Goal: Task Accomplishment & Management: Manage account settings

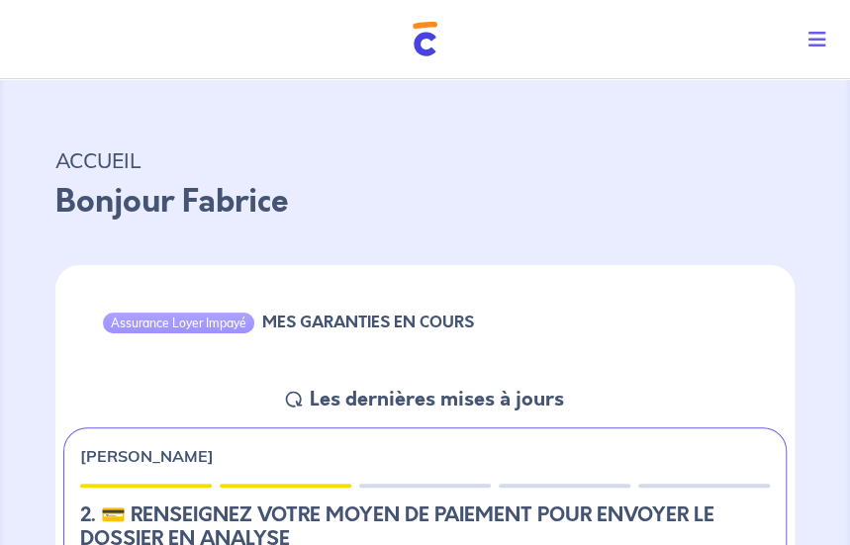
click at [819, 43] on icon "Toggle navigation" at bounding box center [818, 40] width 18 height 20
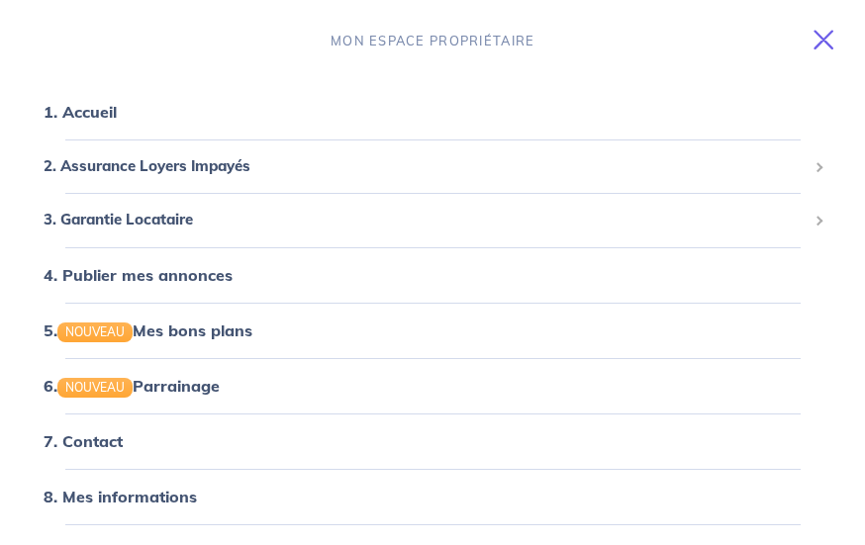
click at [819, 43] on icon "Toggle navigation" at bounding box center [824, 40] width 20 height 20
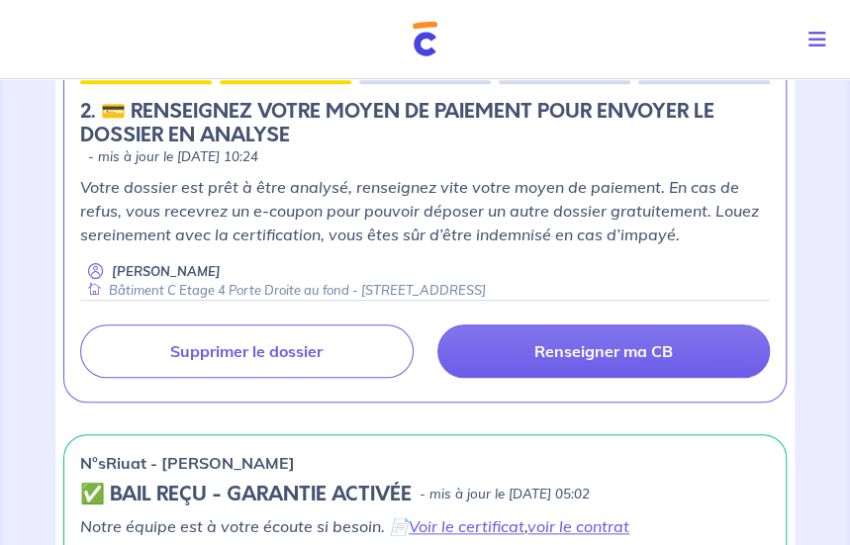
scroll to position [297, 0]
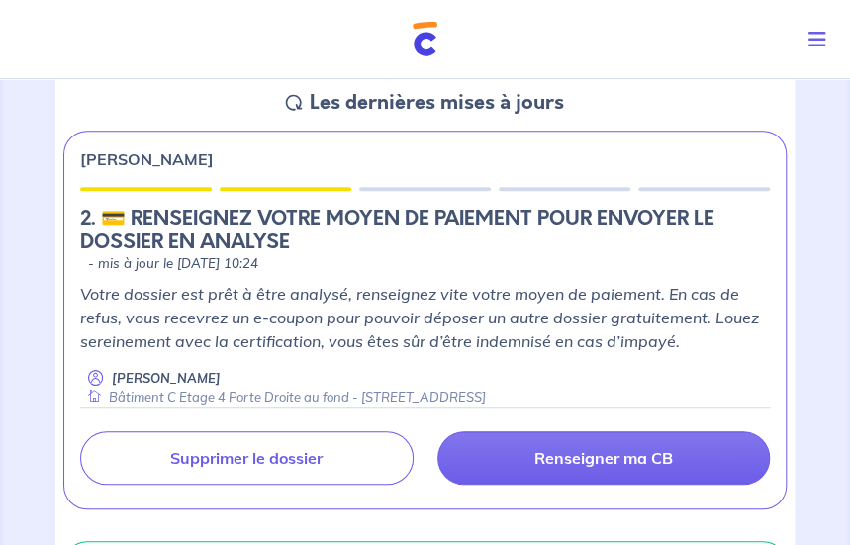
click at [819, 42] on icon "Toggle navigation" at bounding box center [818, 40] width 18 height 20
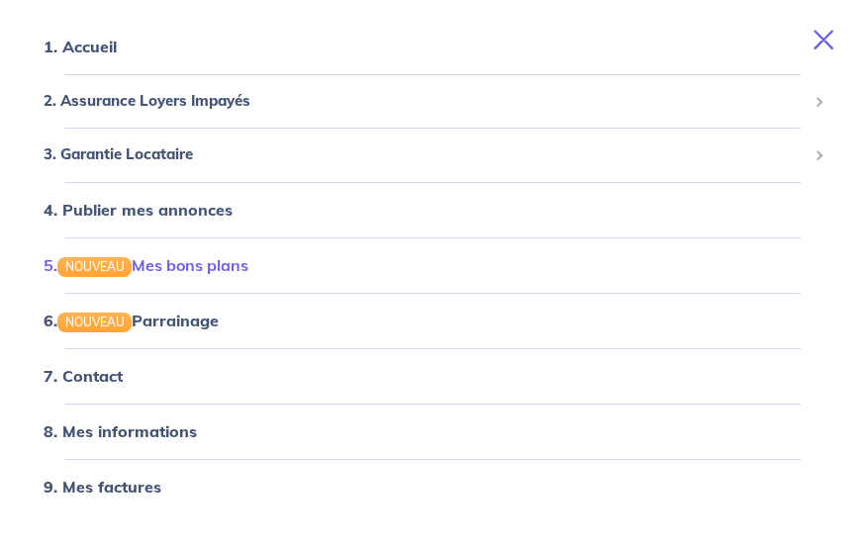
scroll to position [0, 0]
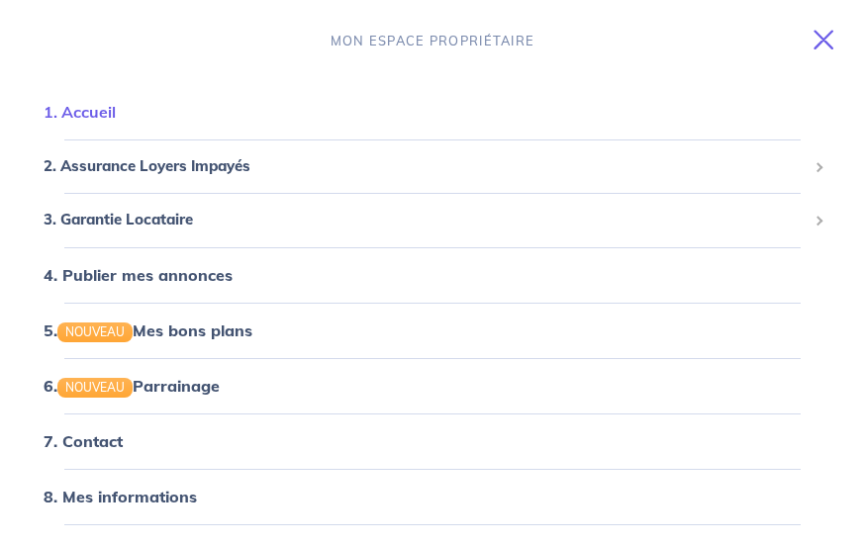
click at [99, 112] on link "1. Accueil" at bounding box center [80, 112] width 72 height 20
click at [93, 116] on link "1. Accueil" at bounding box center [80, 112] width 72 height 20
click at [126, 165] on span "2. Assurance Loyers Impayés" at bounding box center [425, 166] width 763 height 23
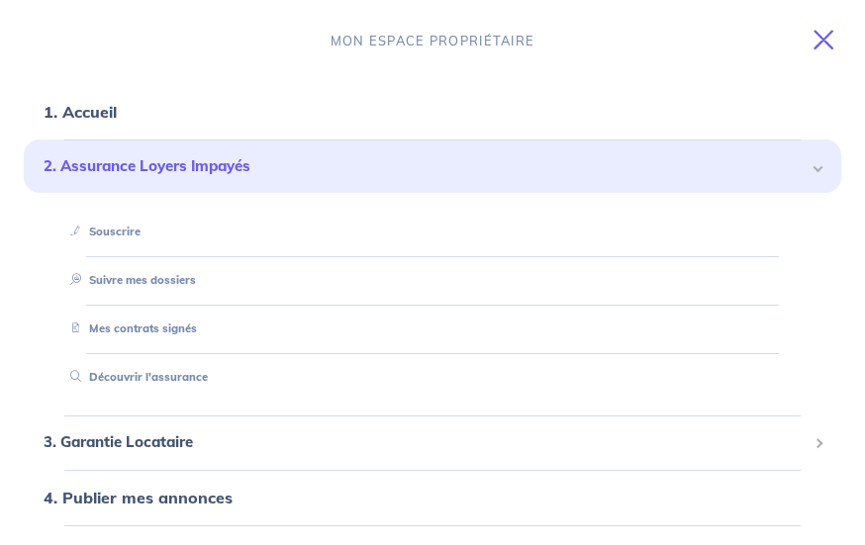
click at [133, 169] on span "2. Assurance Loyers Impayés" at bounding box center [425, 166] width 763 height 23
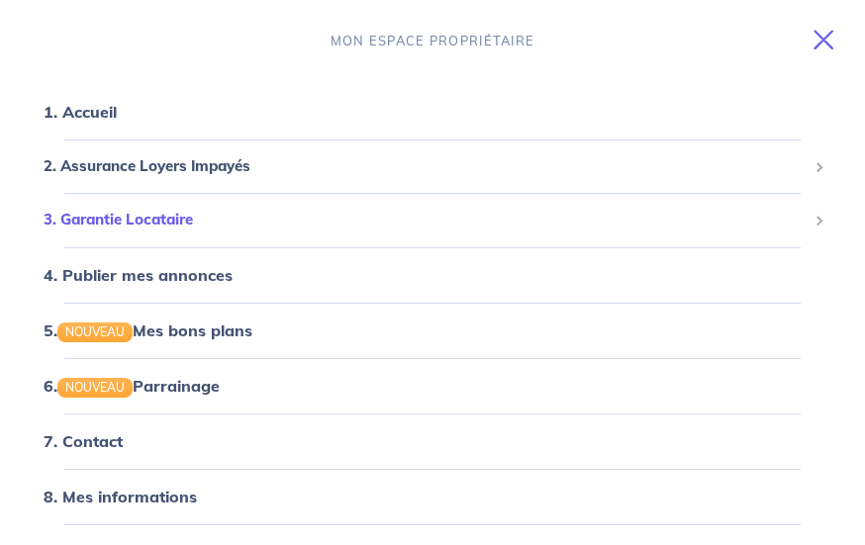
click at [131, 227] on span "3. Garantie Locataire" at bounding box center [425, 220] width 763 height 23
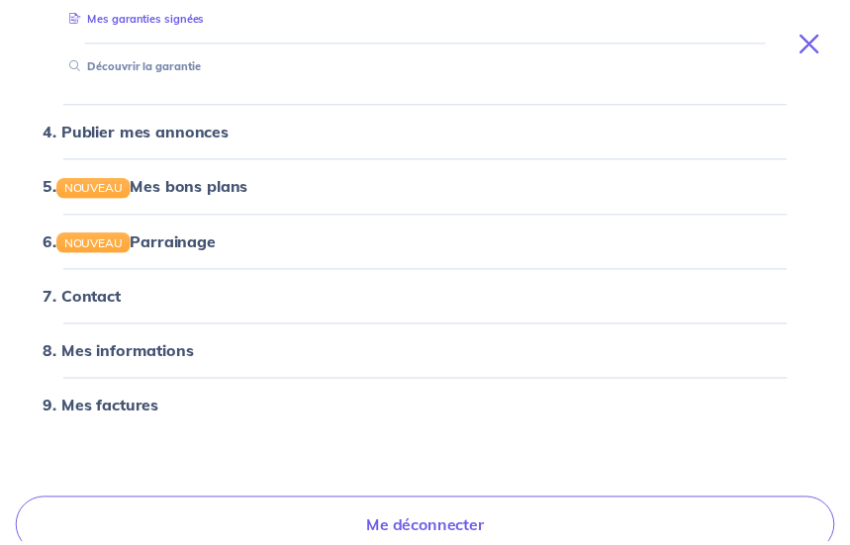
scroll to position [484, 0]
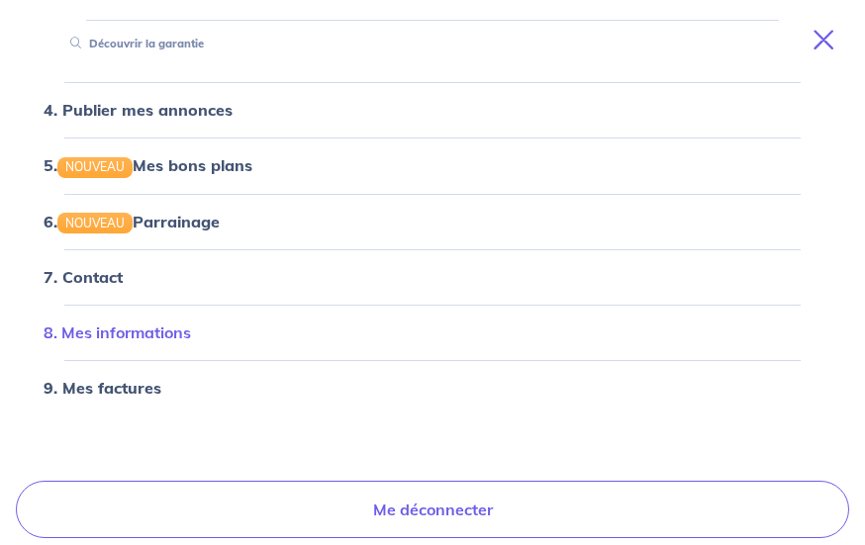
click at [180, 330] on link "8. Mes informations" at bounding box center [117, 333] width 147 height 20
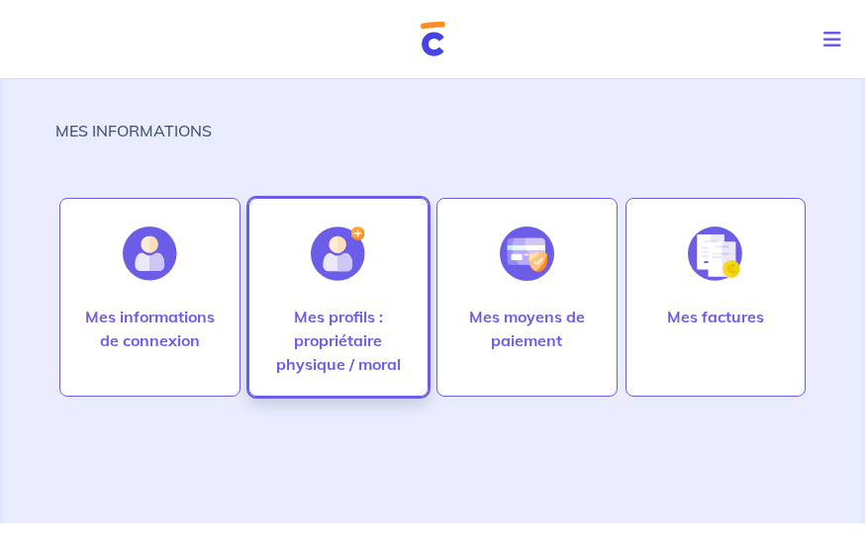
click at [333, 296] on div at bounding box center [338, 254] width 86 height 102
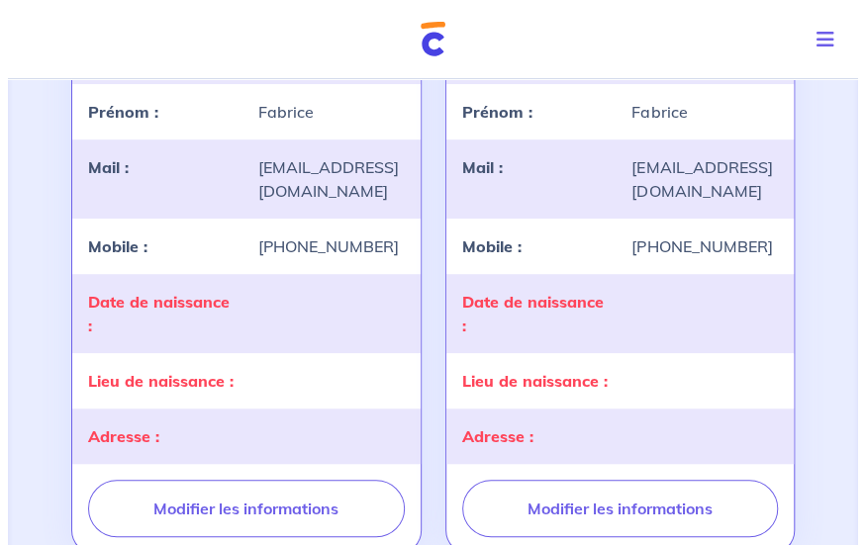
scroll to position [297, 0]
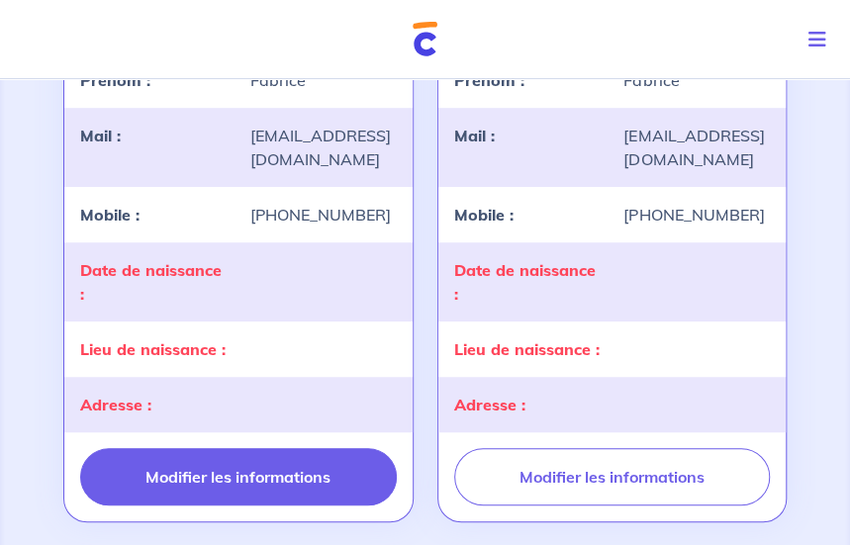
click at [244, 470] on button "Modifier les informations" at bounding box center [238, 476] width 317 height 57
select select "FR"
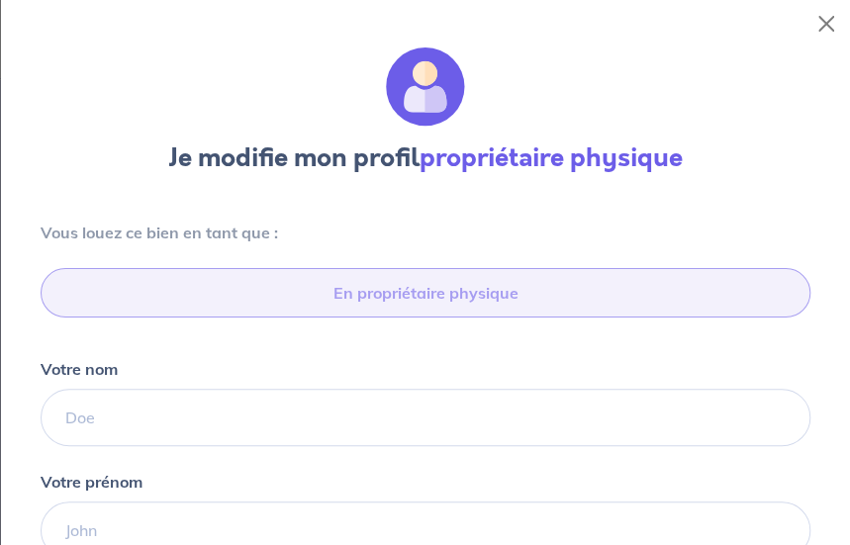
type input "06 15 93 65 95"
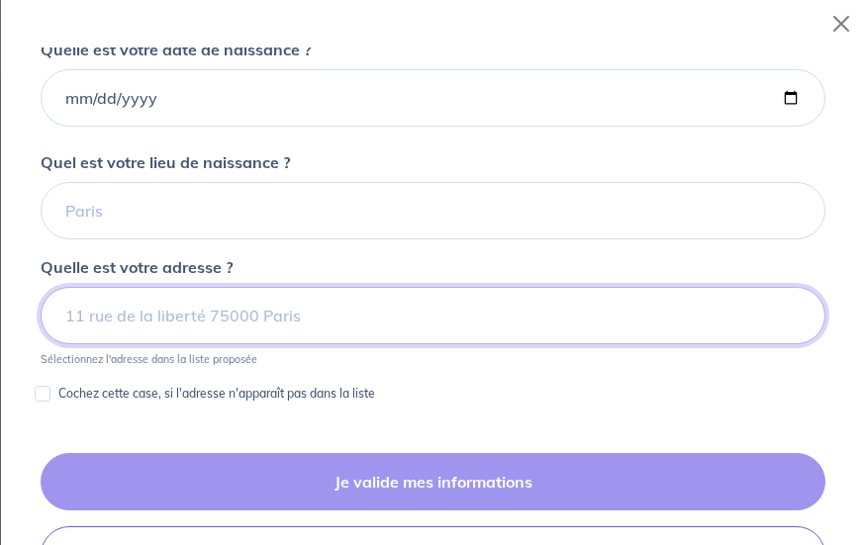
scroll to position [672, 0]
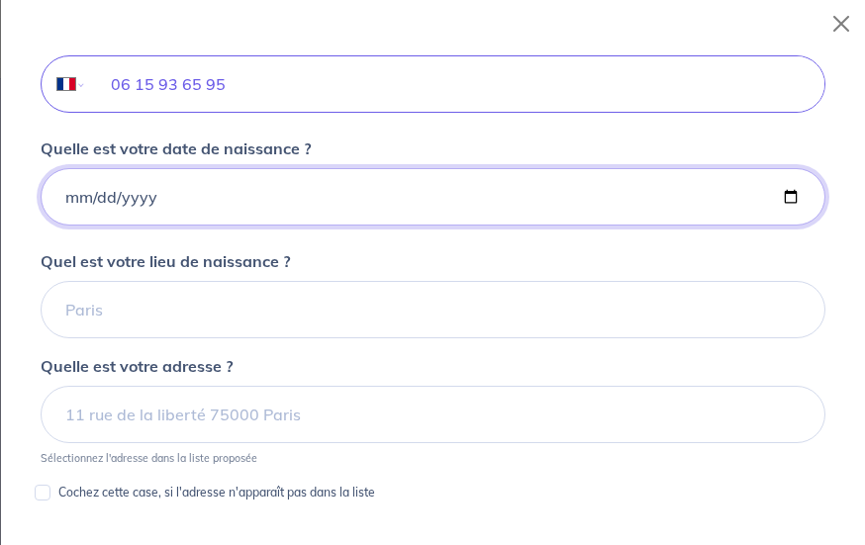
click at [67, 199] on input "Quelle est votre date de naissance ?" at bounding box center [433, 196] width 785 height 57
type input "[DATE]"
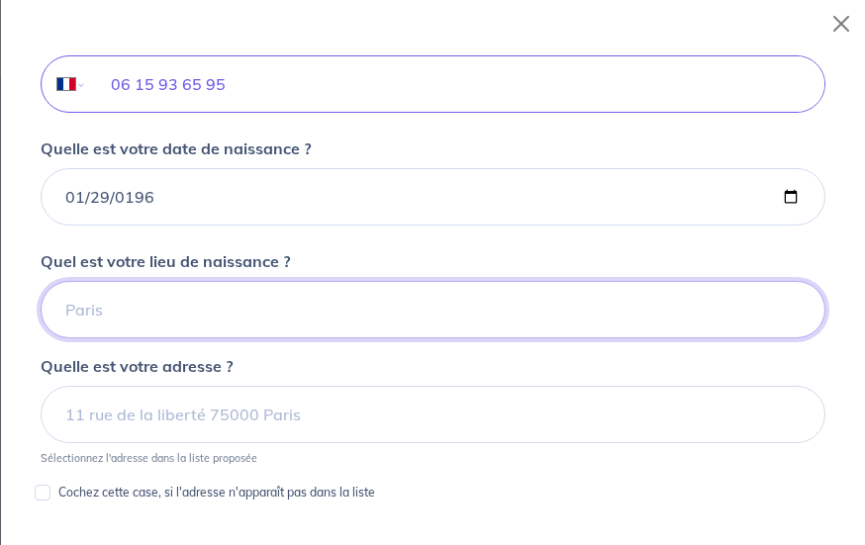
click at [129, 300] on input "Quel est votre lieu de naissance ?" at bounding box center [433, 309] width 785 height 57
type input "Limosges"
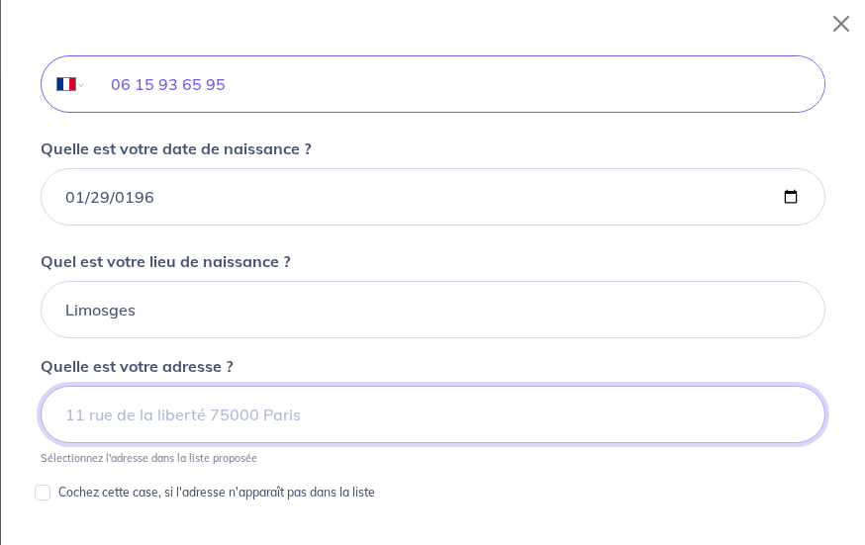
click at [117, 417] on input at bounding box center [433, 414] width 785 height 57
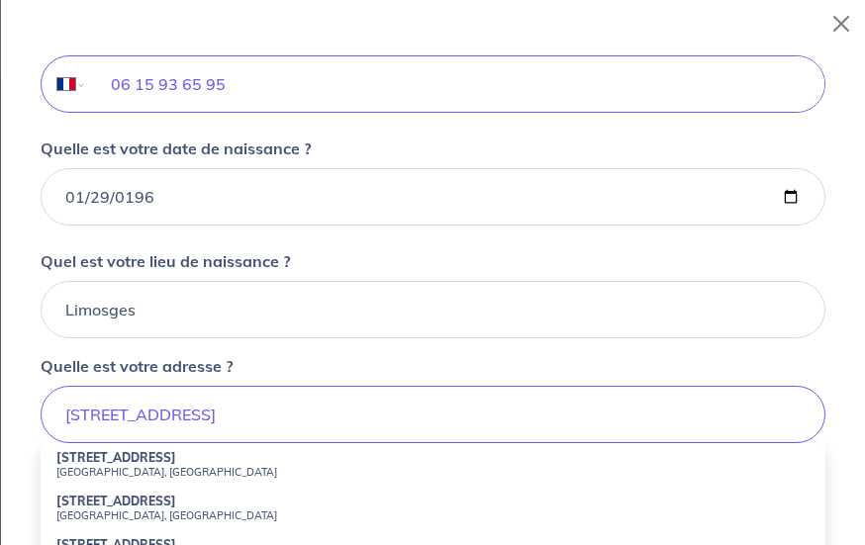
click at [89, 458] on strong "[STREET_ADDRESS]" at bounding box center [116, 457] width 120 height 15
type input "[STREET_ADDRESS]"
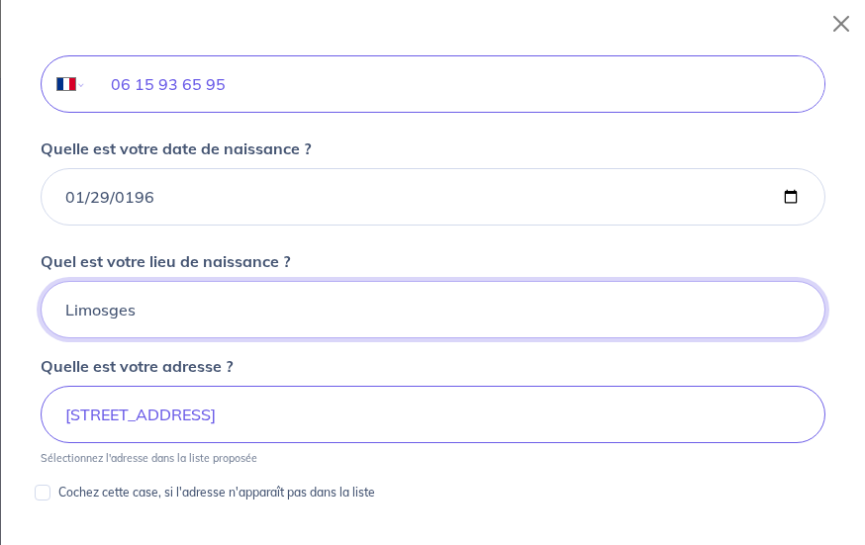
click at [108, 308] on input "Limosges" at bounding box center [433, 309] width 785 height 57
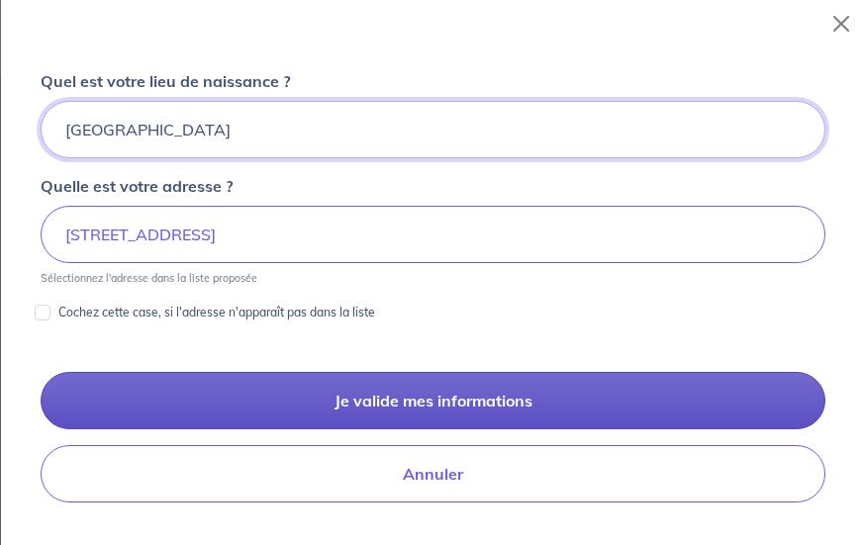
scroll to position [969, 0]
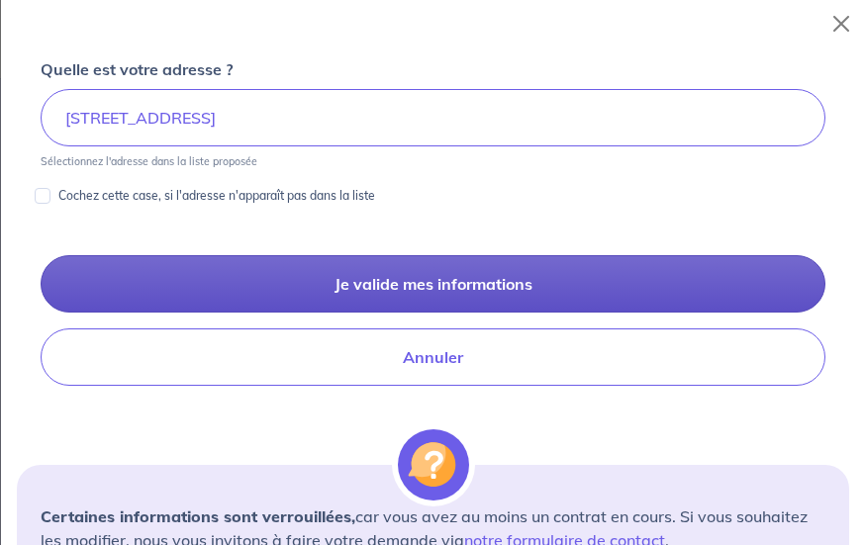
type input "[GEOGRAPHIC_DATA]"
click at [401, 276] on button "Je valide mes informations" at bounding box center [433, 283] width 785 height 57
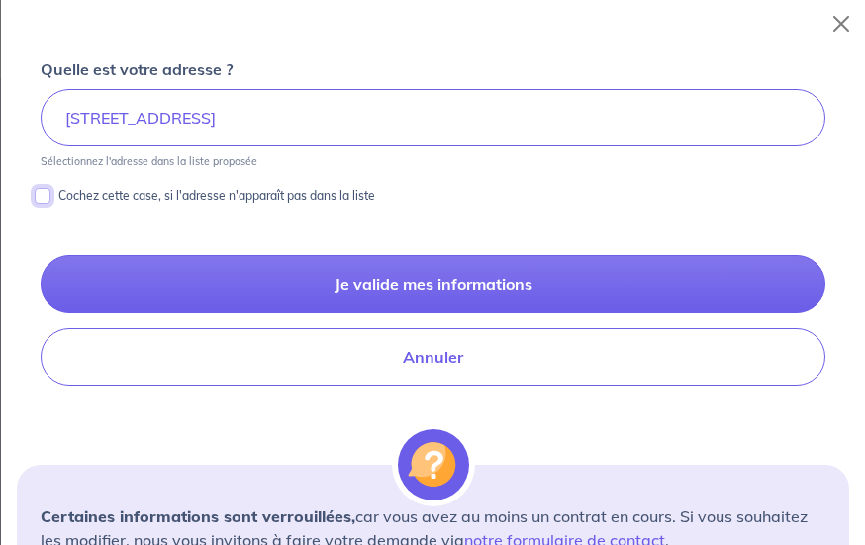
click at [41, 195] on input "Cochez cette case, si l'adresse n'apparaît pas dans la liste" at bounding box center [43, 196] width 16 height 16
checkbox input "true"
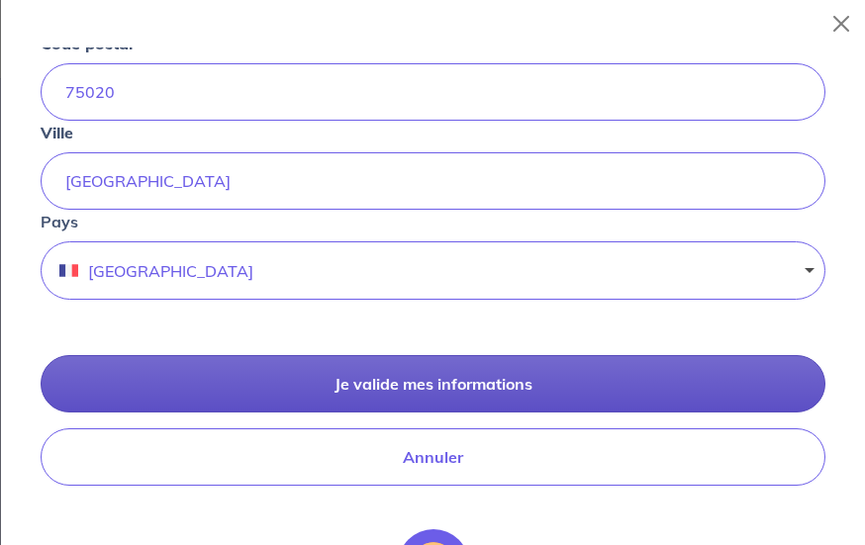
scroll to position [1140, 0]
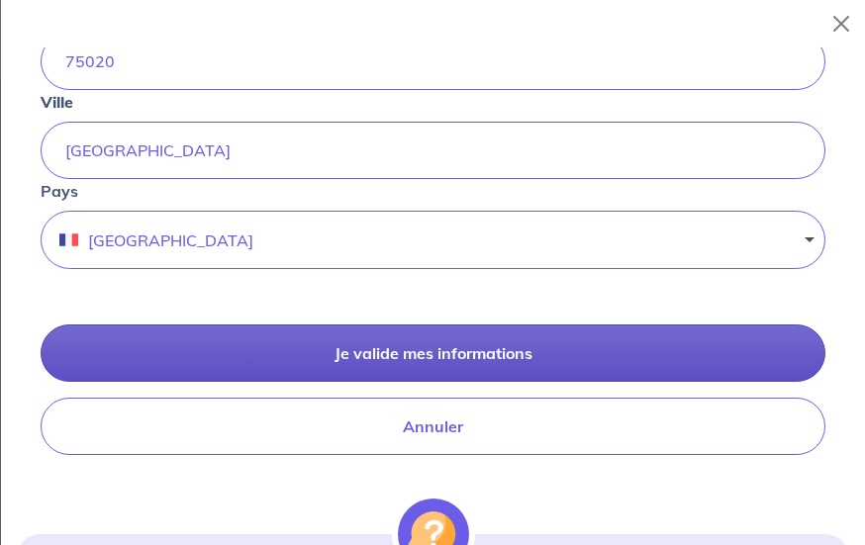
click at [324, 345] on button "Je valide mes informations" at bounding box center [433, 353] width 785 height 57
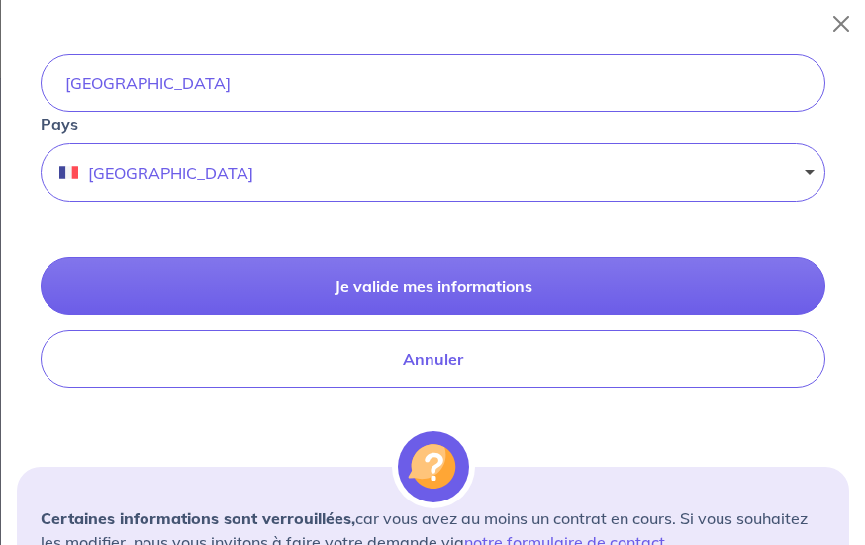
scroll to position [1306, 0]
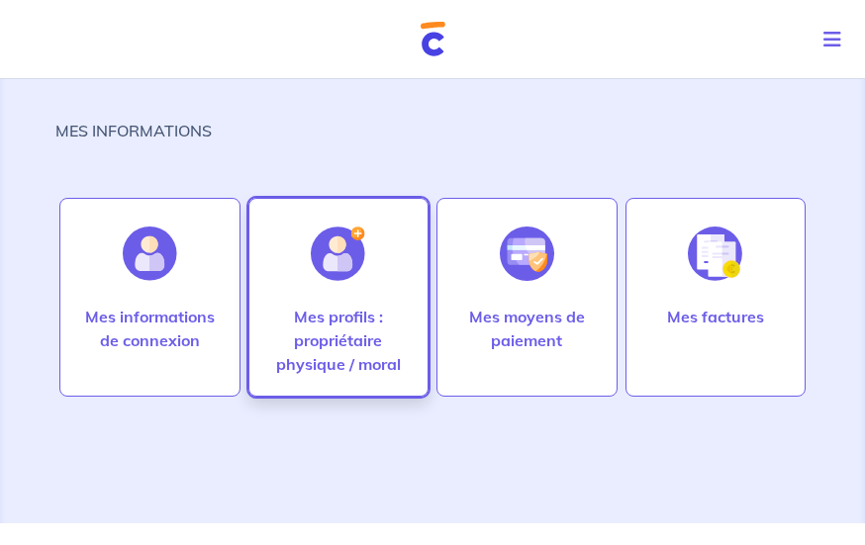
click at [346, 317] on p "Mes profils : propriétaire physique / moral" at bounding box center [339, 340] width 140 height 71
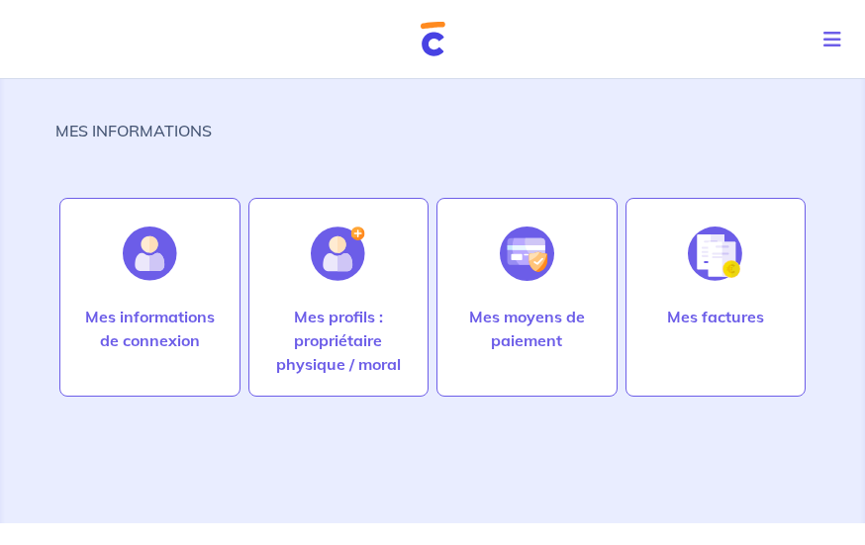
click at [831, 41] on icon "Toggle navigation" at bounding box center [832, 40] width 18 height 20
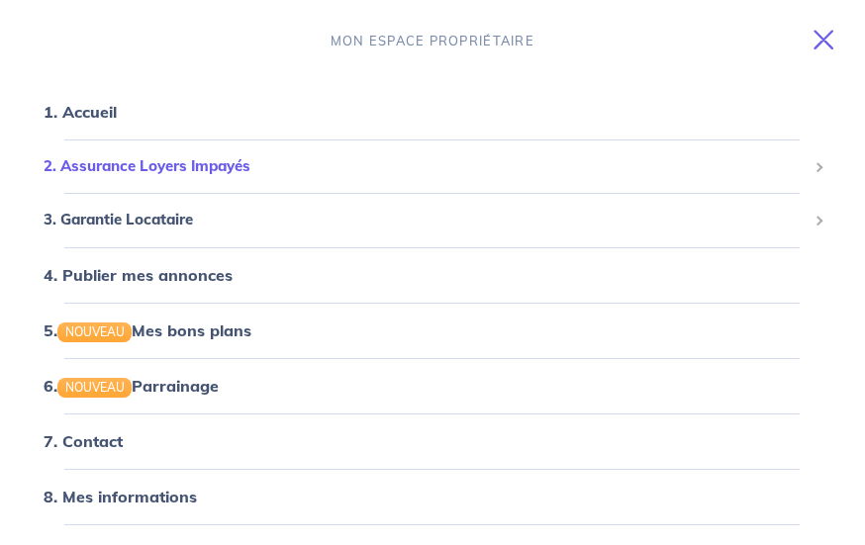
click at [184, 170] on span "2. Assurance Loyers Impayés" at bounding box center [425, 166] width 763 height 23
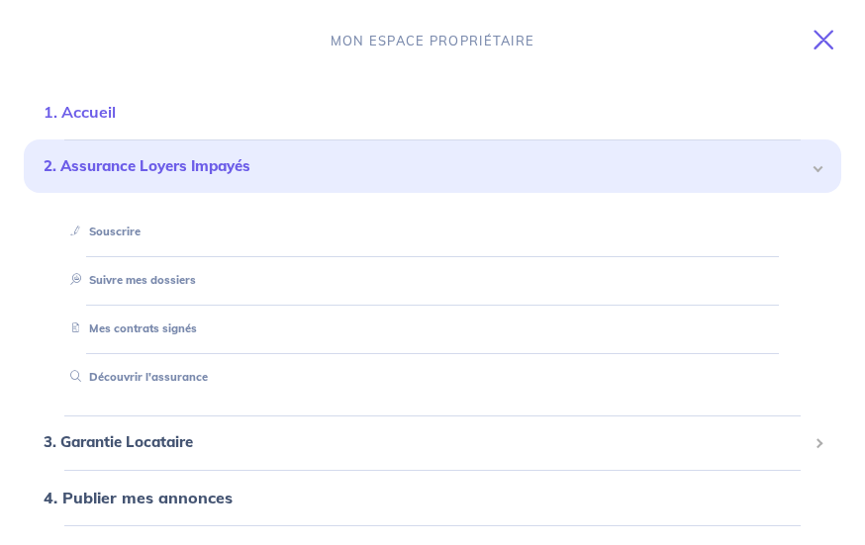
click at [76, 102] on link "1. Accueil" at bounding box center [80, 112] width 72 height 20
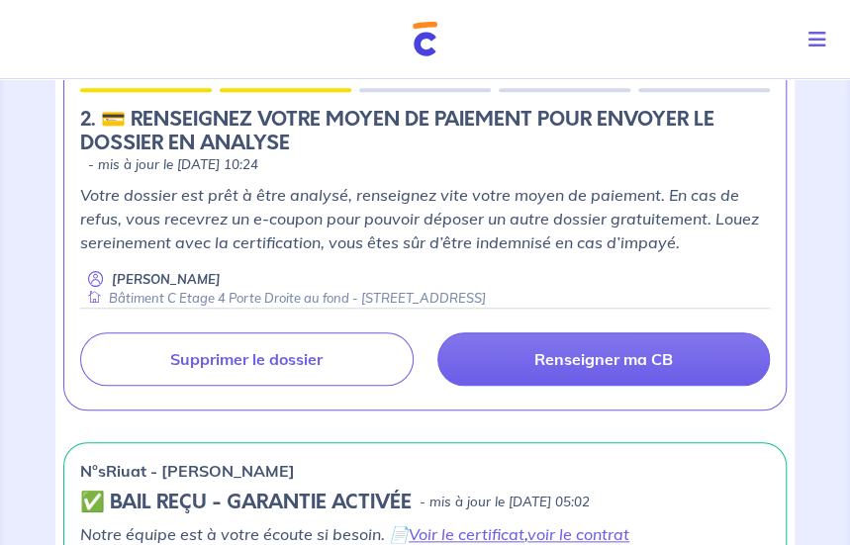
scroll to position [297, 0]
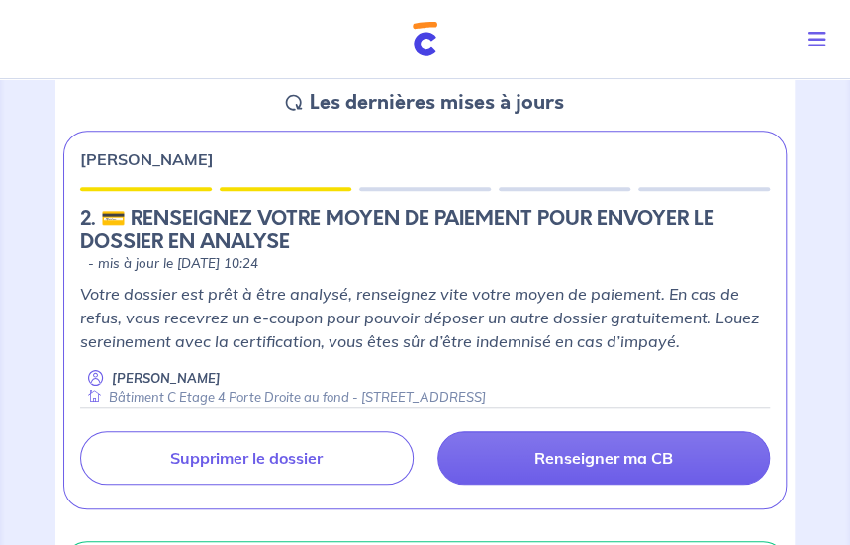
click at [818, 39] on icon "Toggle navigation" at bounding box center [818, 40] width 18 height 20
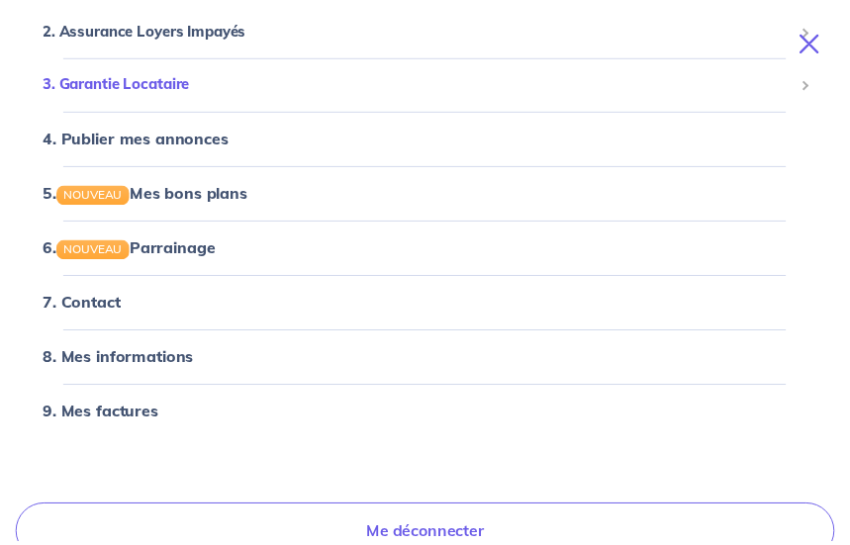
scroll to position [164, 0]
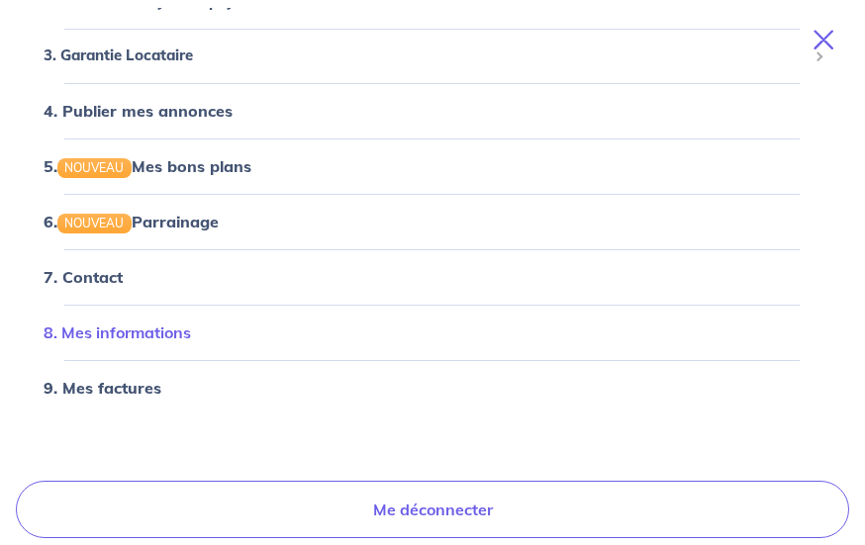
click at [154, 341] on link "8. Mes informations" at bounding box center [117, 333] width 147 height 20
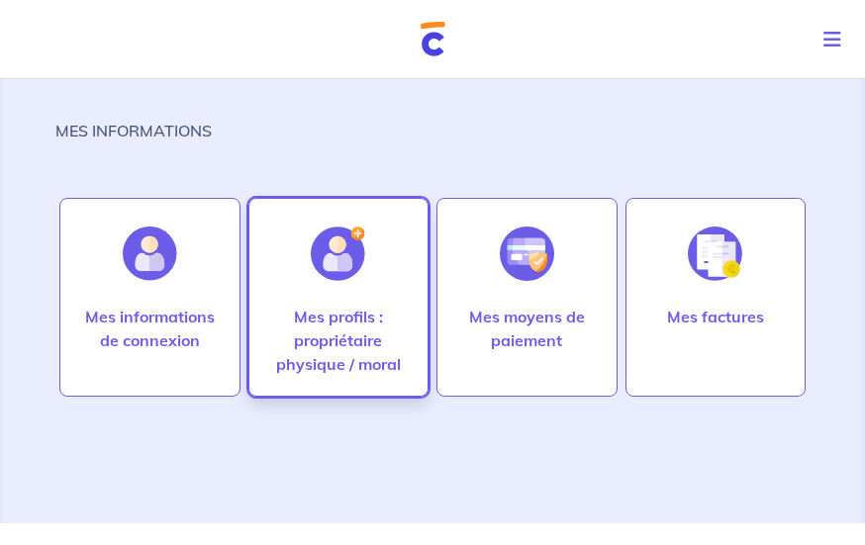
click at [346, 316] on p "Mes profils : propriétaire physique / moral" at bounding box center [339, 340] width 140 height 71
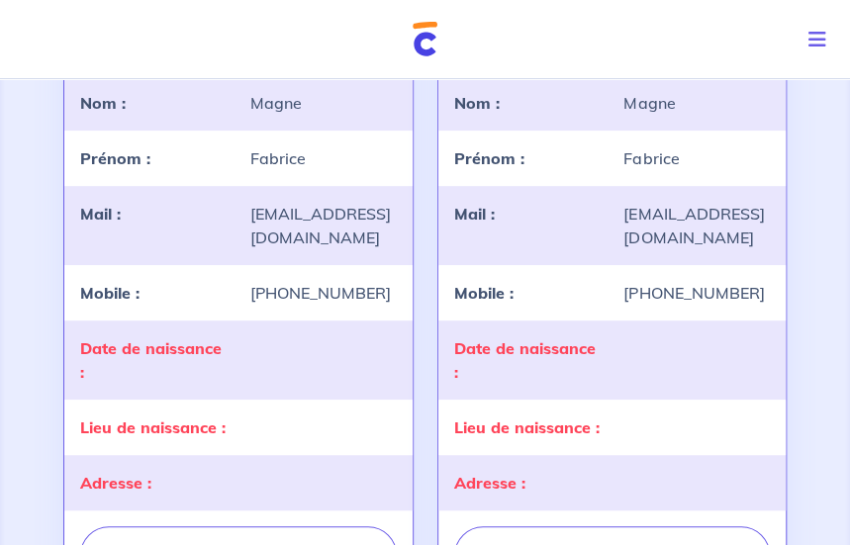
scroll to position [198, 0]
